Goal: Find specific page/section: Find specific page/section

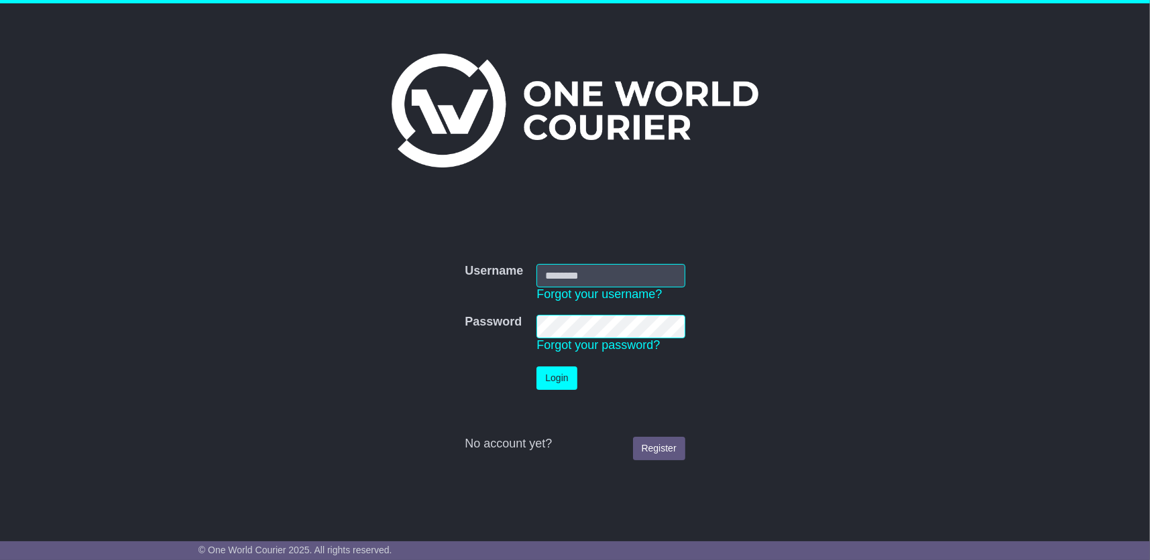
type input "**********"
click at [558, 376] on button "Login" at bounding box center [556, 378] width 40 height 23
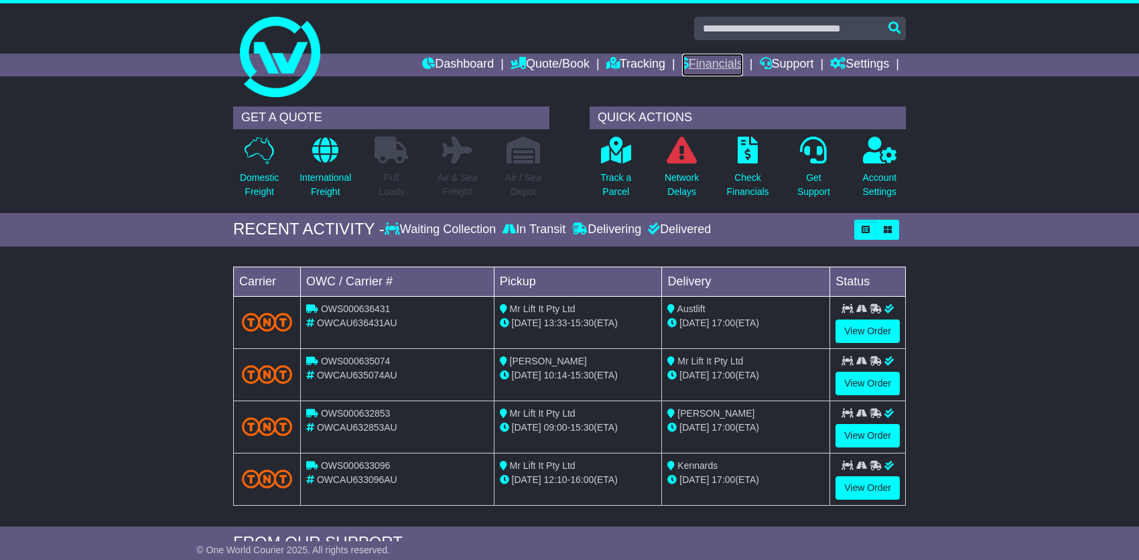
click at [725, 64] on link "Financials" at bounding box center [712, 65] width 61 height 23
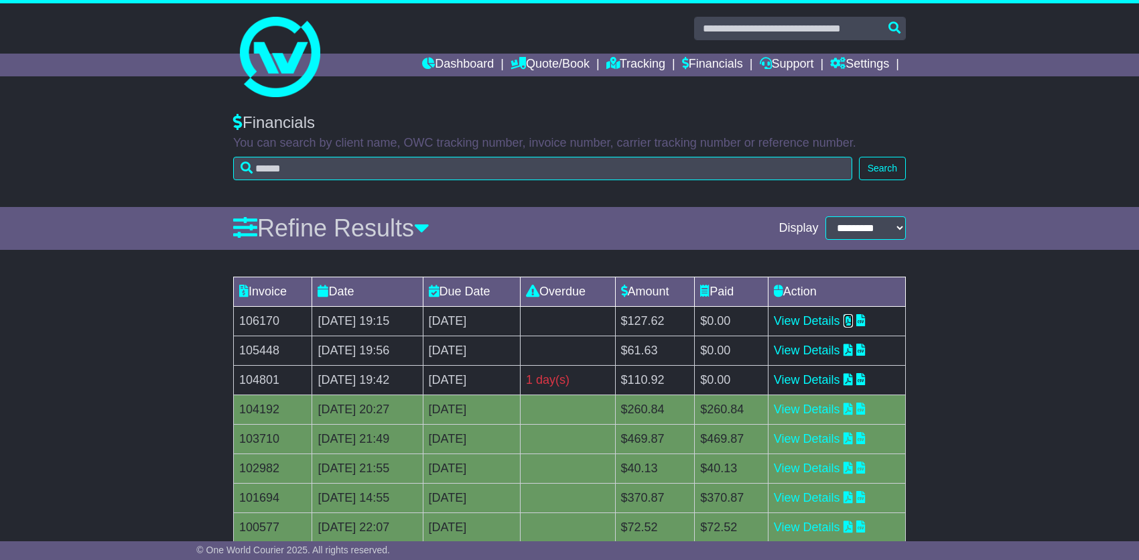
click at [853, 322] on icon at bounding box center [848, 320] width 9 height 12
